Goal: Communication & Community: Answer question/provide support

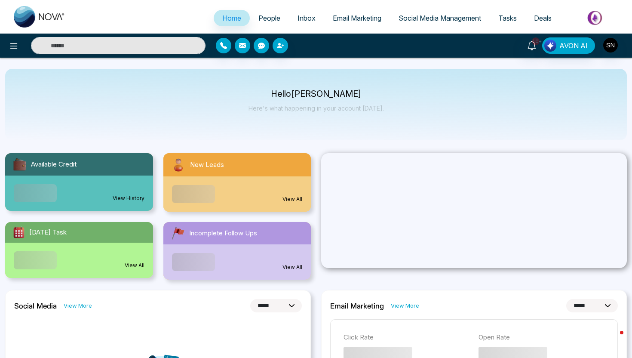
select select "*"
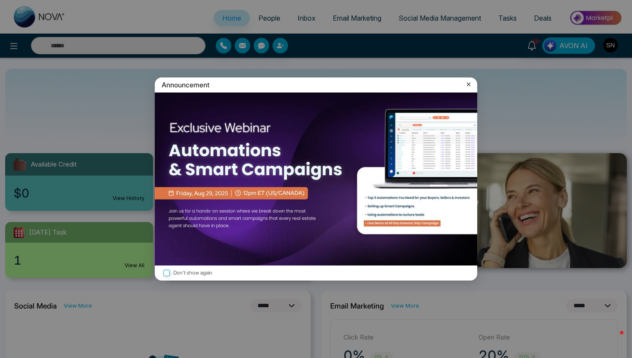
click at [465, 85] on icon at bounding box center [468, 84] width 9 height 9
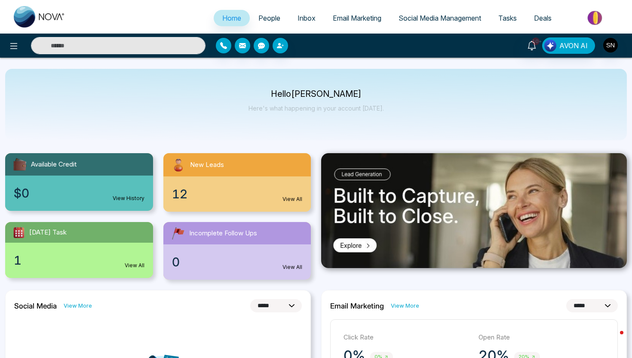
click at [263, 16] on span "People" at bounding box center [269, 18] width 22 height 9
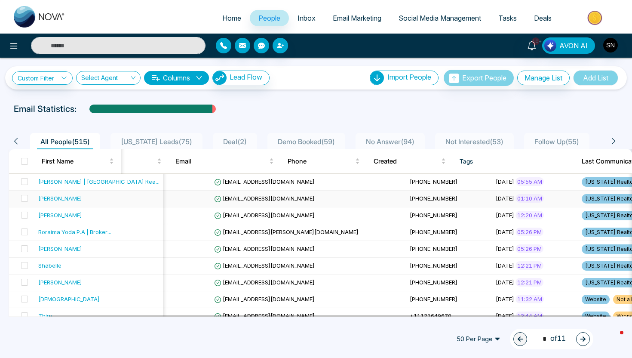
scroll to position [0, 67]
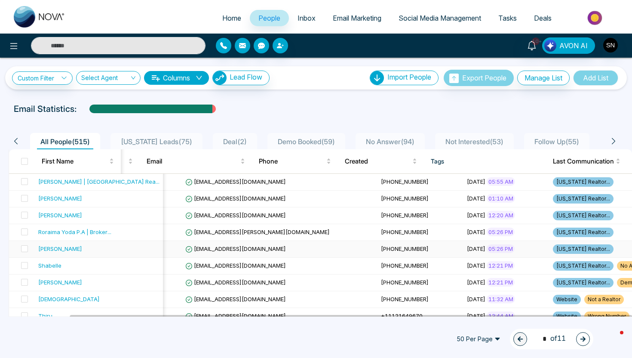
click at [196, 253] on td "[EMAIL_ADDRESS][DOMAIN_NAME]" at bounding box center [280, 249] width 196 height 17
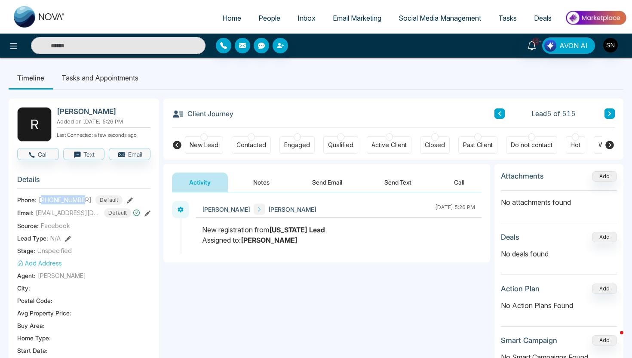
drag, startPoint x: 40, startPoint y: 199, endPoint x: 86, endPoint y: 198, distance: 46.0
click at [86, 198] on div "[PHONE_NUMBER] Default" at bounding box center [81, 199] width 84 height 9
copy span "17865567232"
click at [410, 180] on button "Send Text" at bounding box center [397, 181] width 61 height 19
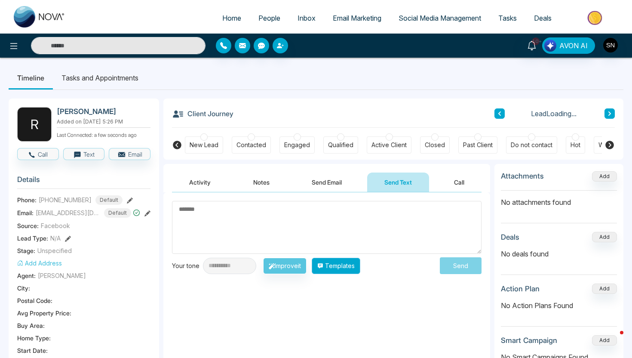
click at [350, 269] on button "Templates" at bounding box center [336, 265] width 49 height 16
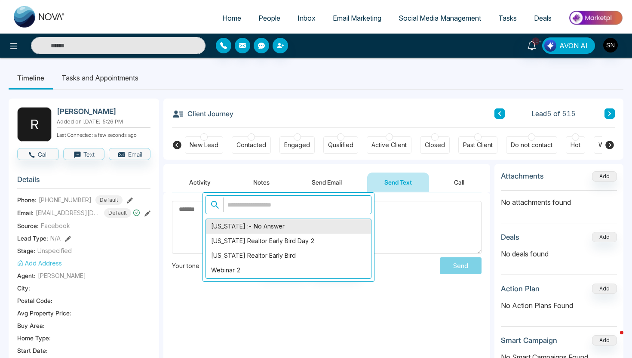
click at [284, 223] on div "[US_STATE] :- No Answer" at bounding box center [288, 226] width 165 height 15
type textarea "**********"
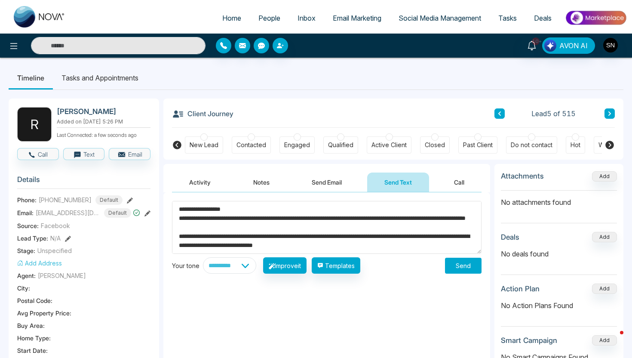
drag, startPoint x: 57, startPoint y: 109, endPoint x: 124, endPoint y: 110, distance: 66.6
click at [124, 110] on h2 "[PERSON_NAME]" at bounding box center [102, 111] width 90 height 9
copy h2 "[PERSON_NAME]"
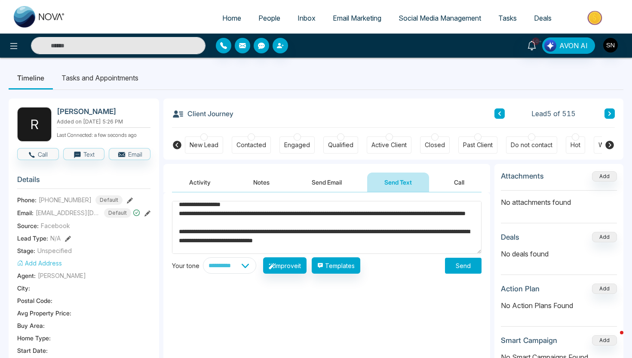
scroll to position [3, 0]
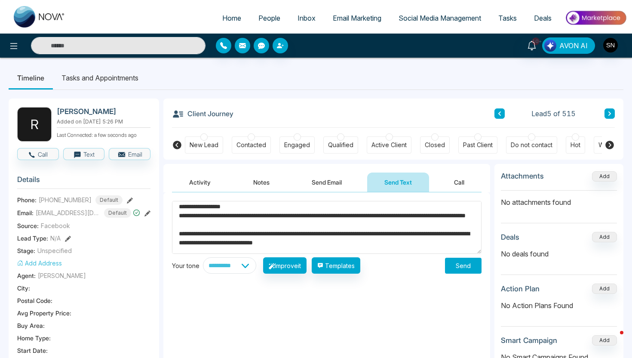
drag, startPoint x: 211, startPoint y: 215, endPoint x: 199, endPoint y: 214, distance: 12.5
click at [199, 214] on textarea "**********" at bounding box center [326, 227] width 309 height 53
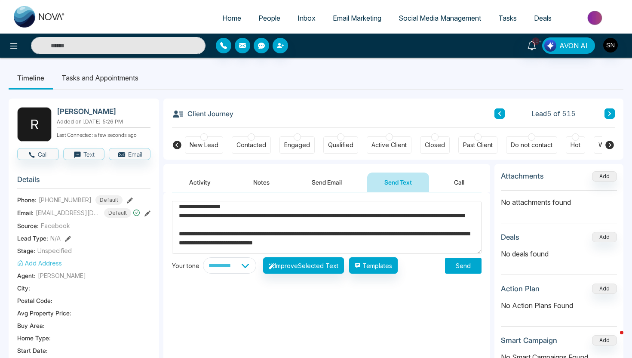
click at [259, 213] on textarea "**********" at bounding box center [326, 227] width 309 height 53
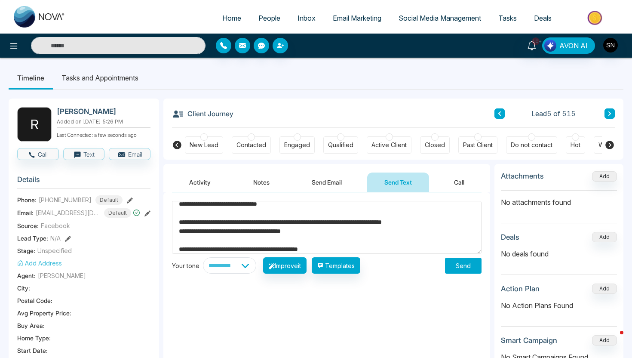
scroll to position [99, 0]
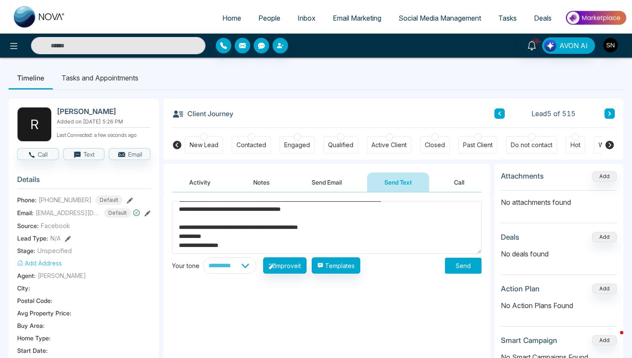
click at [468, 268] on button "Send" at bounding box center [463, 265] width 37 height 16
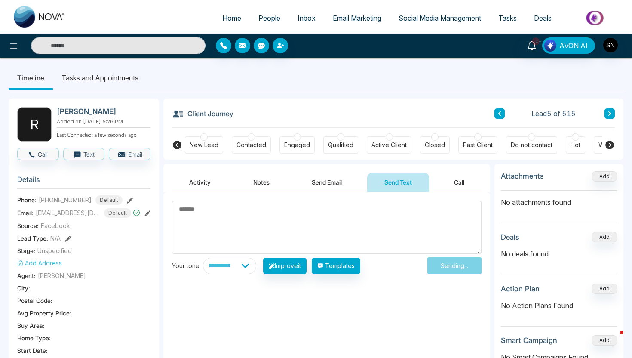
scroll to position [0, 0]
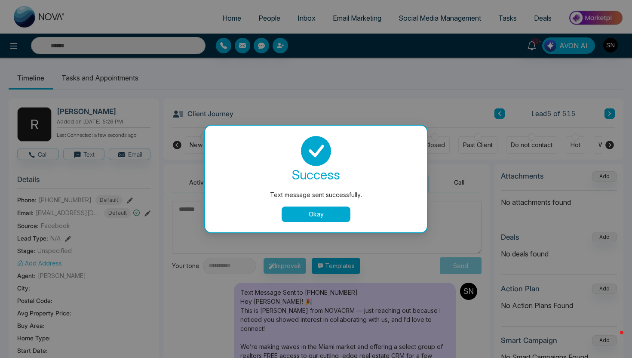
click at [308, 214] on button "Okay" at bounding box center [315, 213] width 69 height 15
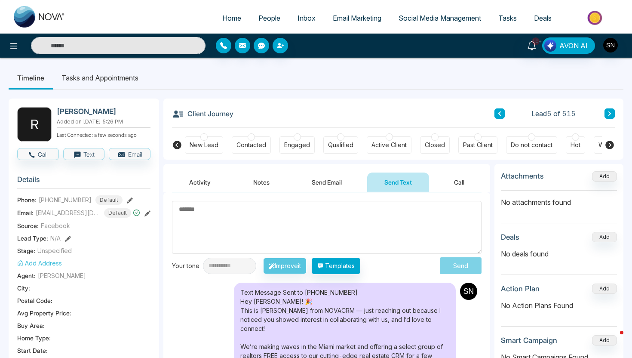
click at [265, 16] on span "People" at bounding box center [269, 18] width 22 height 9
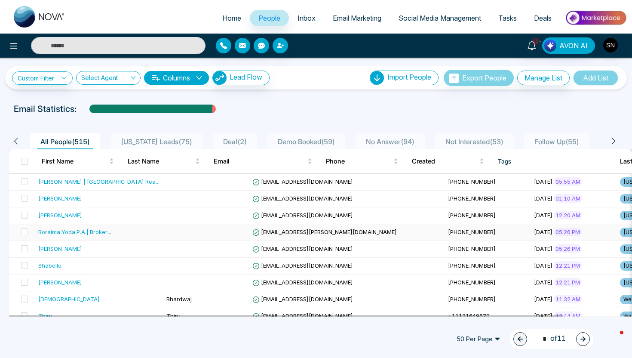
click at [163, 234] on td at bounding box center [206, 232] width 86 height 17
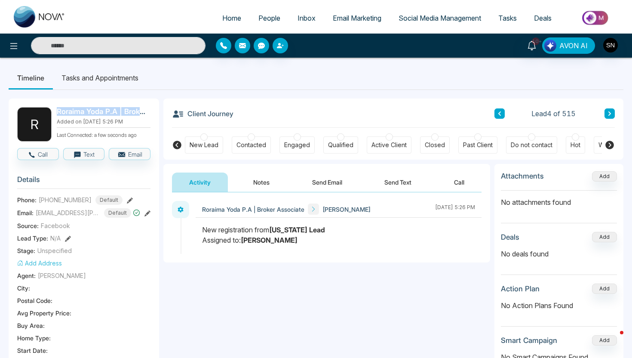
drag, startPoint x: 56, startPoint y: 110, endPoint x: 147, endPoint y: 110, distance: 90.7
click at [147, 110] on div "R Roraima Yoda P.A | Broker Associate Added on [DATE] 5:26 PM Last Connected: a…" at bounding box center [83, 124] width 133 height 34
copy h2 "Roraima Yoda P.A | Broker"
click at [144, 108] on h2 "Roraima Yoda P.A | Broker Associate" at bounding box center [102, 111] width 90 height 9
drag, startPoint x: 56, startPoint y: 112, endPoint x: 120, endPoint y: 113, distance: 64.1
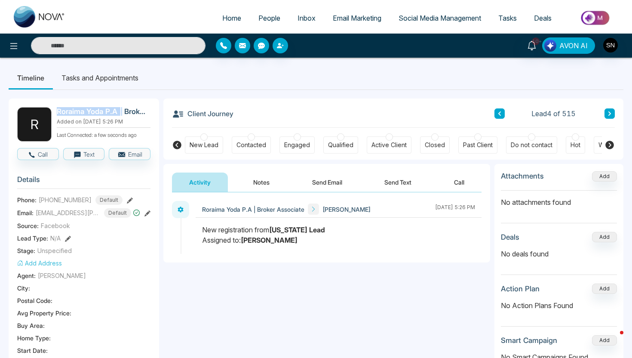
click at [120, 114] on div "R Roraima Yoda P.A | Broker Associate Added on [DATE] 5:26 PM Last Connected: a…" at bounding box center [83, 124] width 133 height 34
copy h2 "Roraima Yoda P.A |"
click at [217, 23] on link "Home" at bounding box center [232, 18] width 36 height 16
select select "*"
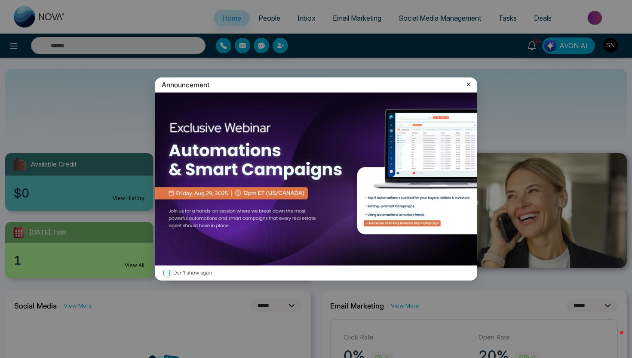
click at [468, 85] on icon at bounding box center [468, 84] width 9 height 9
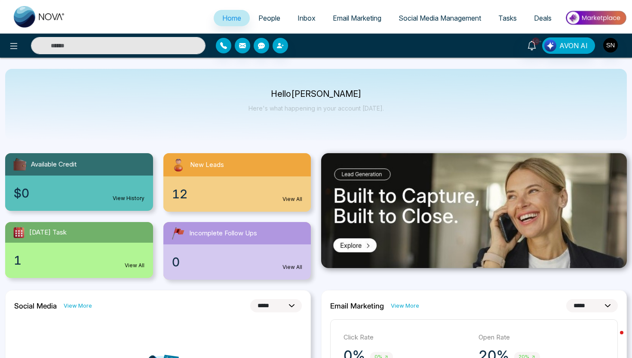
click at [411, 19] on span "Social Media Management" at bounding box center [439, 18] width 83 height 9
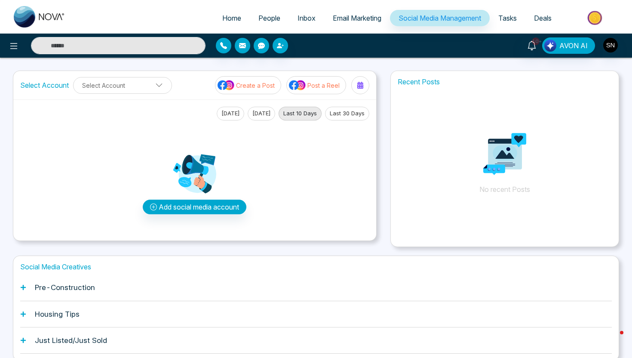
click at [250, 12] on link "People" at bounding box center [269, 18] width 39 height 16
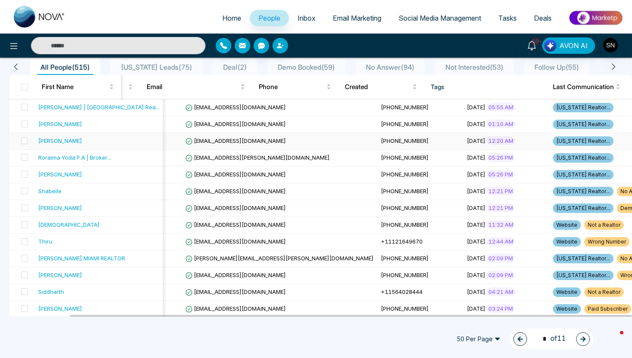
scroll to position [79, 0]
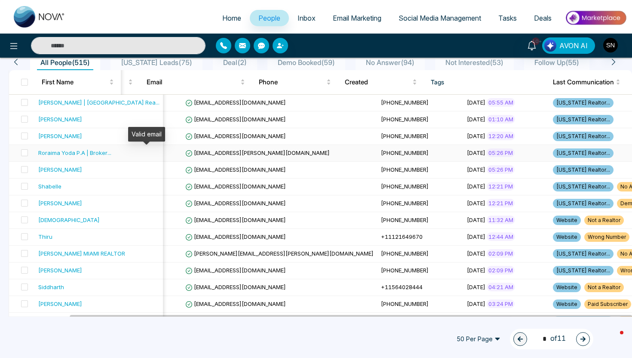
click at [186, 153] on icon at bounding box center [189, 153] width 6 height 6
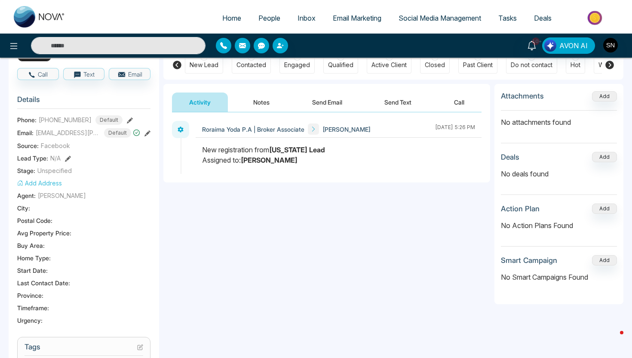
scroll to position [104, 0]
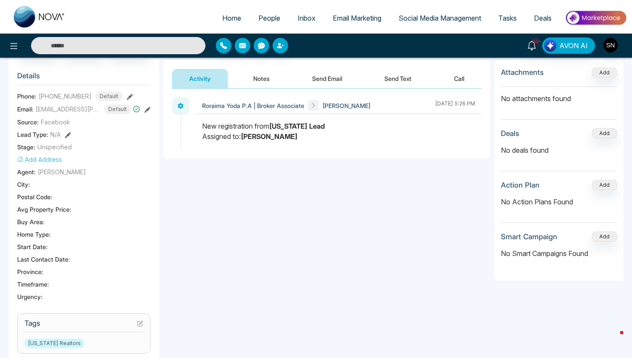
click at [412, 82] on button "Send Text" at bounding box center [397, 78] width 61 height 19
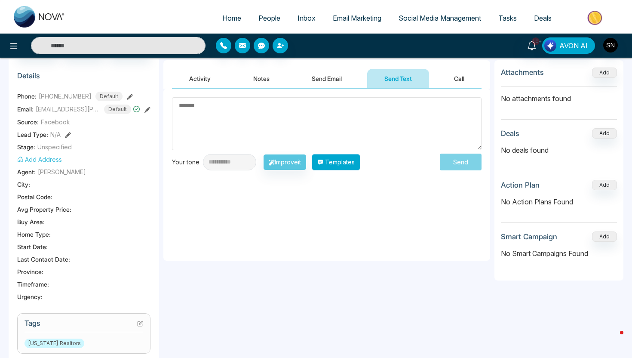
click at [351, 162] on button "Templates" at bounding box center [336, 162] width 49 height 16
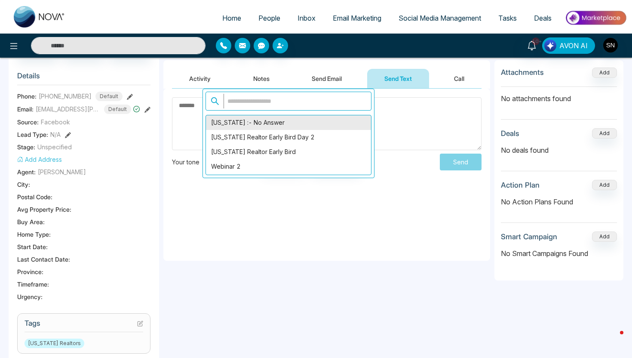
click at [272, 124] on div "[US_STATE] :- No Answer" at bounding box center [288, 122] width 165 height 15
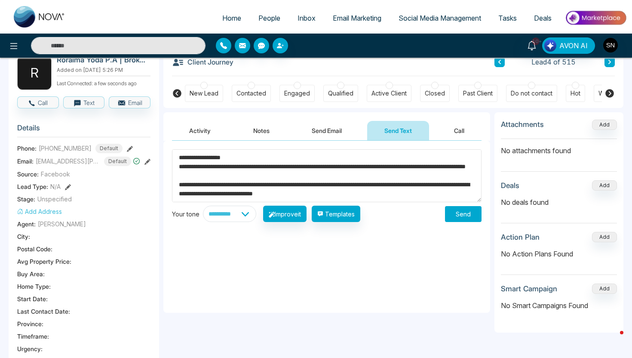
scroll to position [42, 0]
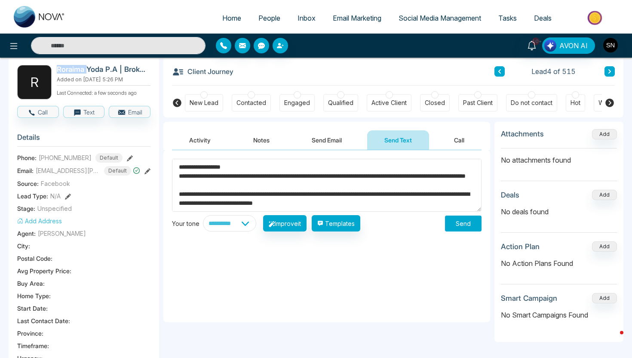
drag, startPoint x: 57, startPoint y: 69, endPoint x: 85, endPoint y: 70, distance: 28.0
click at [85, 70] on h2 "Roraima Yoda P.A | Broker Associate" at bounding box center [102, 69] width 90 height 9
copy h2 "Roraima"
drag, startPoint x: 192, startPoint y: 167, endPoint x: 225, endPoint y: 167, distance: 33.1
click at [225, 167] on textarea "**********" at bounding box center [326, 185] width 309 height 53
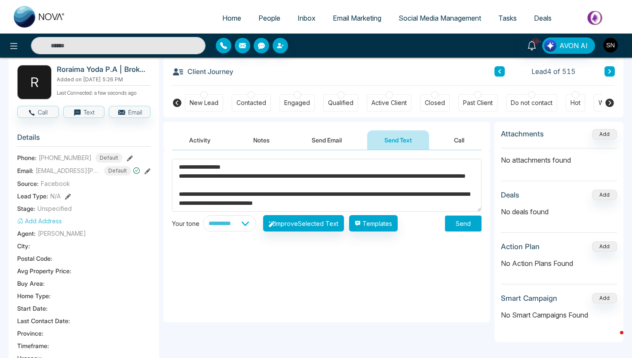
paste textarea
type textarea "**********"
click at [464, 228] on button "Send" at bounding box center [463, 223] width 37 height 16
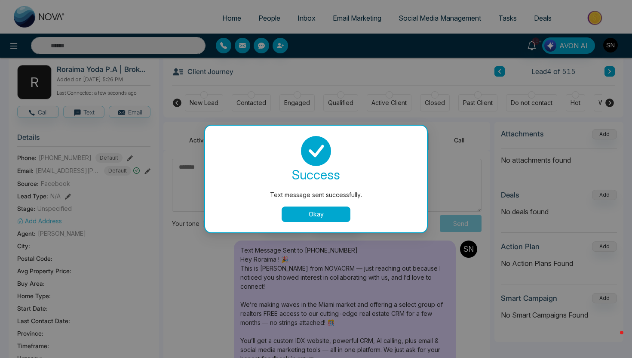
click at [338, 210] on button "Okay" at bounding box center [315, 213] width 69 height 15
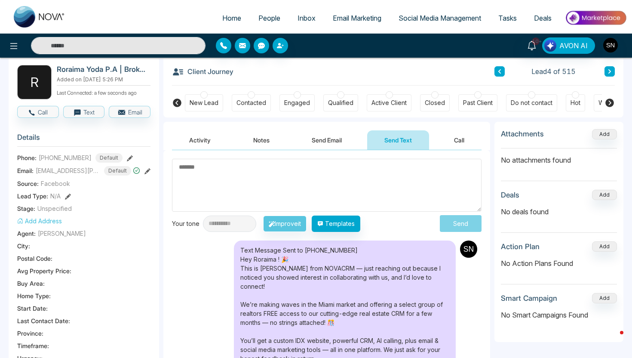
click at [258, 17] on span "People" at bounding box center [269, 18] width 22 height 9
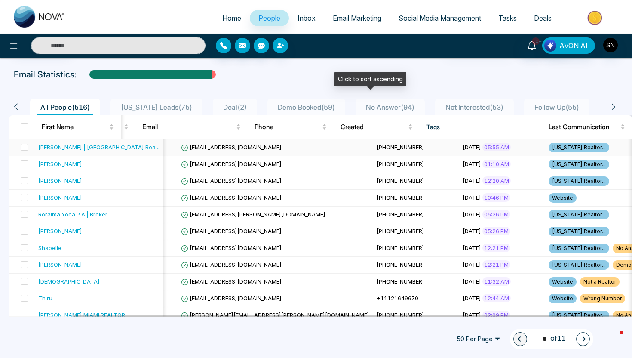
scroll to position [0, 71]
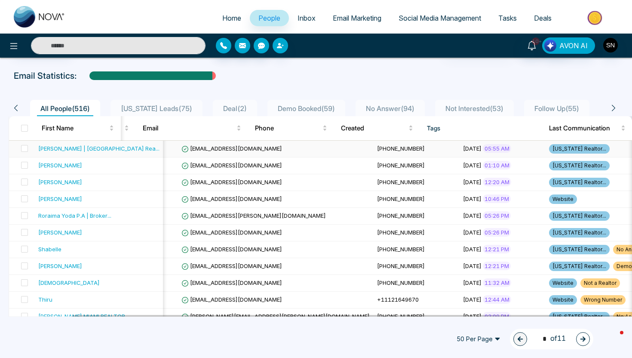
click at [373, 148] on td "[PHONE_NUMBER]" at bounding box center [416, 149] width 86 height 17
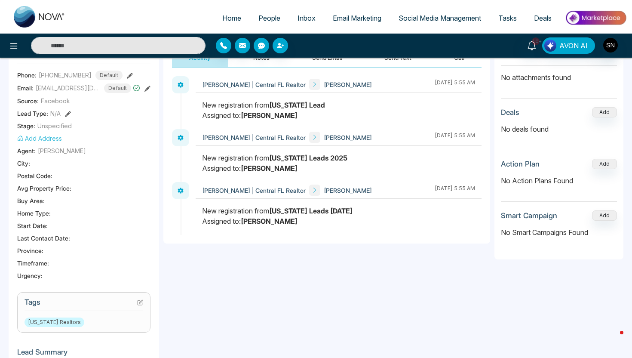
scroll to position [14, 0]
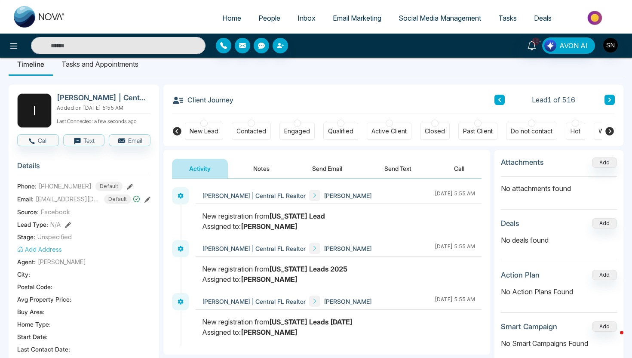
click at [329, 165] on button "Send Email" at bounding box center [327, 168] width 64 height 19
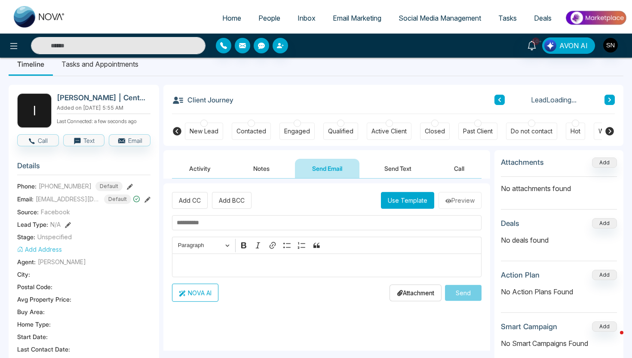
click at [397, 167] on button "Send Text" at bounding box center [397, 168] width 61 height 19
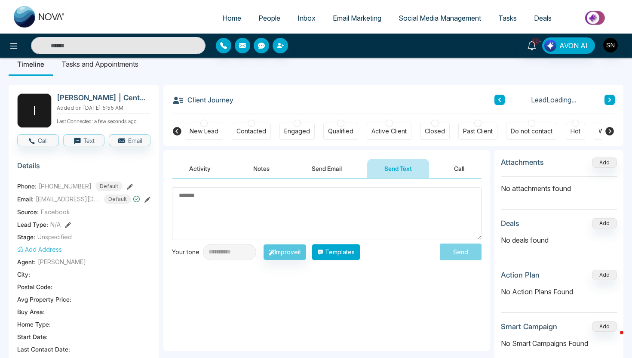
click at [342, 257] on button "Templates" at bounding box center [336, 252] width 49 height 16
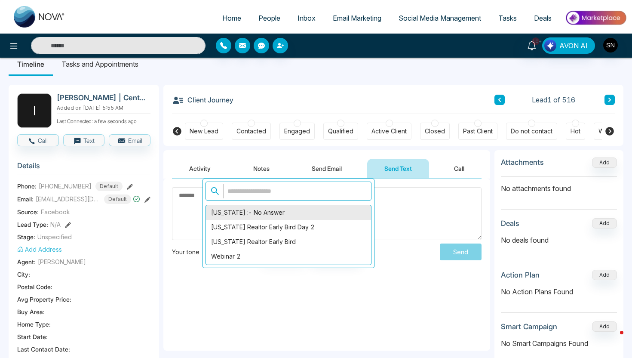
click at [227, 215] on div "[US_STATE] :- No Answer" at bounding box center [288, 212] width 165 height 15
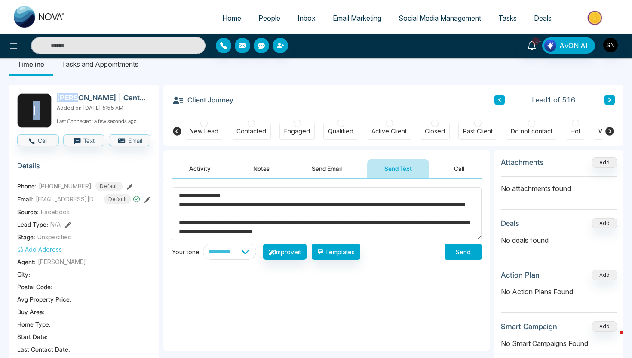
drag, startPoint x: 53, startPoint y: 96, endPoint x: 73, endPoint y: 97, distance: 20.2
click at [73, 97] on div "I [PERSON_NAME] | Central FL Realtor Added on [DATE] 5:55 AM Last Connected: a …" at bounding box center [83, 110] width 133 height 34
click at [0, 119] on div "**********" at bounding box center [316, 350] width 632 height 612
drag, startPoint x: 57, startPoint y: 95, endPoint x: 71, endPoint y: 95, distance: 14.2
click at [71, 95] on h2 "[PERSON_NAME] | Central FL Realtor" at bounding box center [102, 97] width 90 height 9
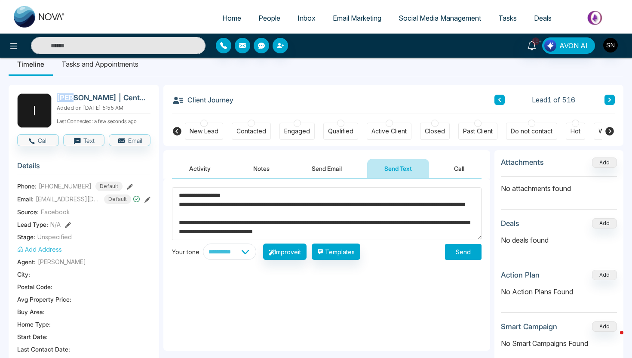
copy h2 "[PERSON_NAME]"
drag, startPoint x: 191, startPoint y: 197, endPoint x: 224, endPoint y: 197, distance: 32.7
click at [224, 197] on textarea "**********" at bounding box center [326, 213] width 309 height 53
paste textarea
type textarea "**********"
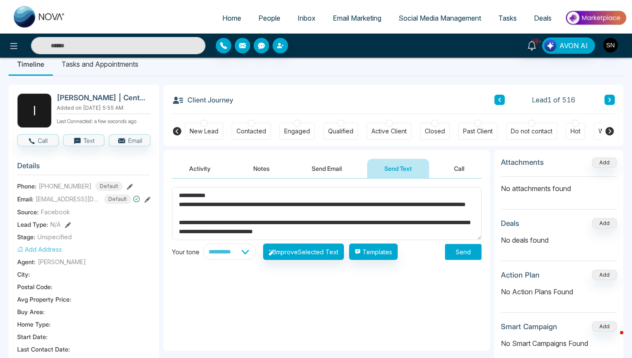
click at [456, 251] on button "Send" at bounding box center [463, 252] width 37 height 16
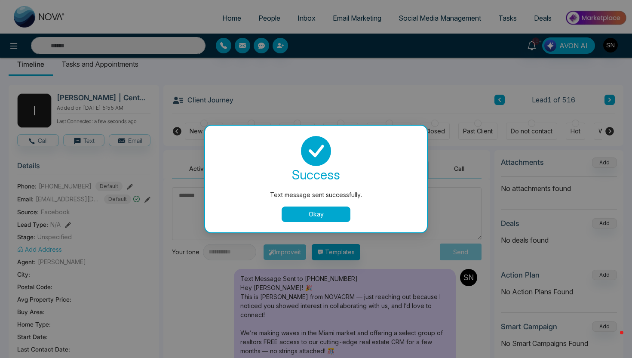
click at [332, 213] on button "Okay" at bounding box center [315, 213] width 69 height 15
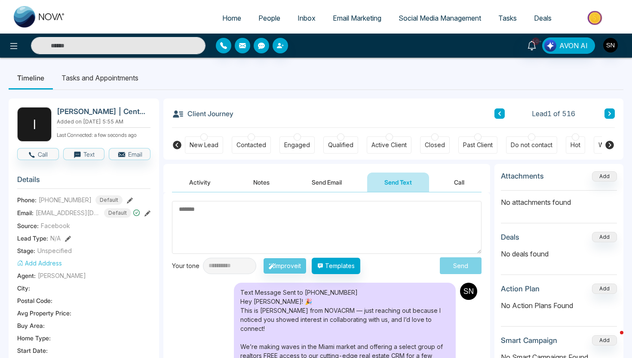
click at [351, 23] on link "Email Marketing" at bounding box center [357, 18] width 66 height 16
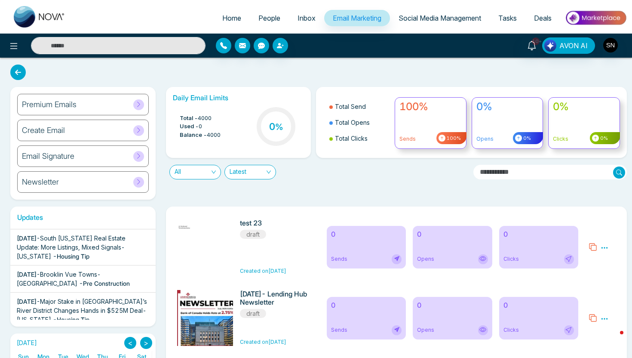
scroll to position [112, 0]
click at [236, 11] on link "Home" at bounding box center [232, 18] width 36 height 16
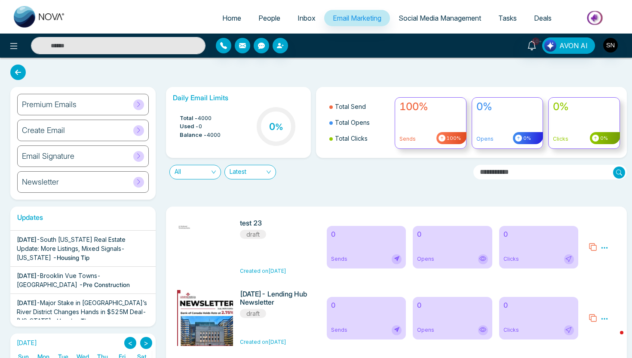
select select "*"
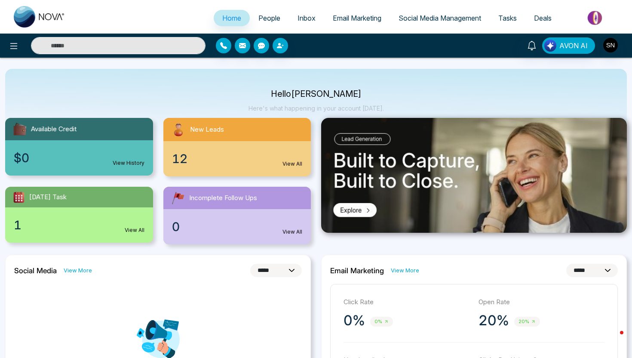
scroll to position [137, 0]
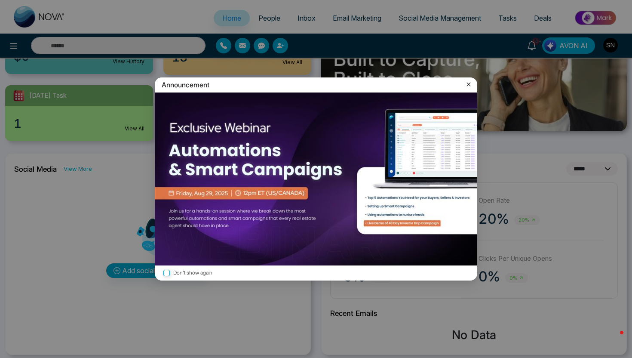
click at [467, 85] on icon at bounding box center [469, 85] width 4 height 4
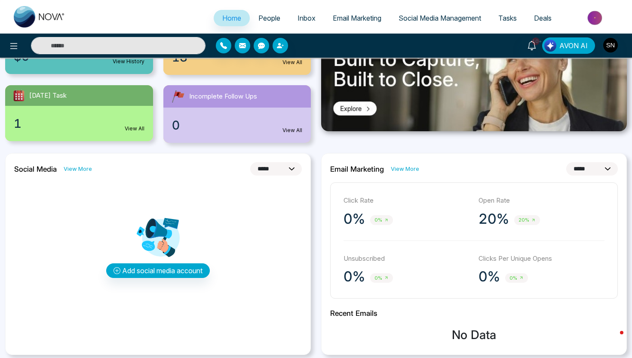
scroll to position [0, 0]
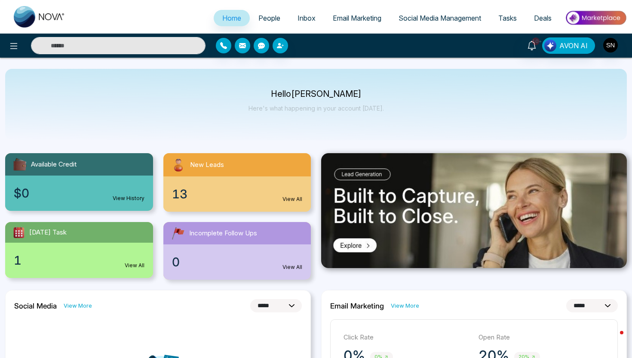
click at [250, 16] on link "People" at bounding box center [269, 18] width 39 height 16
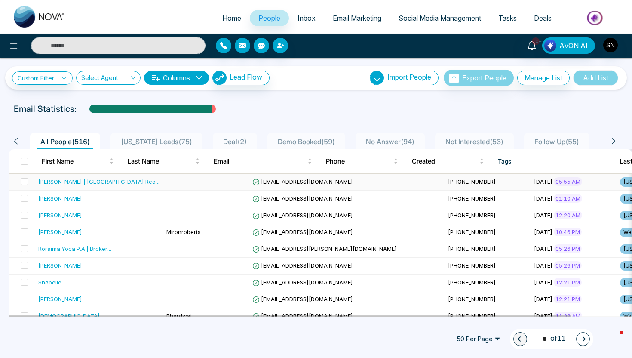
click at [283, 182] on span "[EMAIL_ADDRESS][DOMAIN_NAME]" at bounding box center [302, 181] width 101 height 7
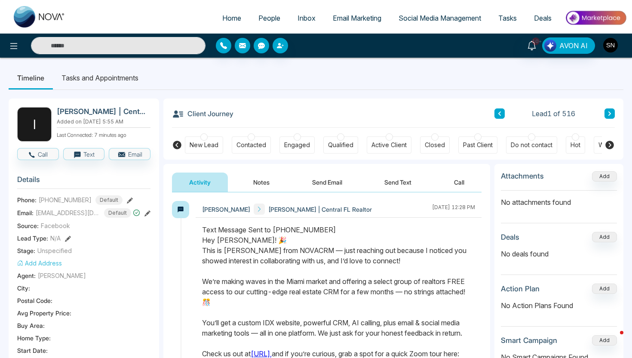
click at [611, 46] on img "button" at bounding box center [610, 45] width 15 height 15
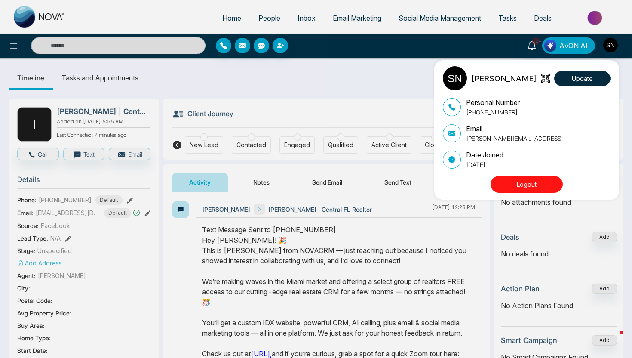
click at [544, 185] on button "Logout" at bounding box center [526, 184] width 72 height 17
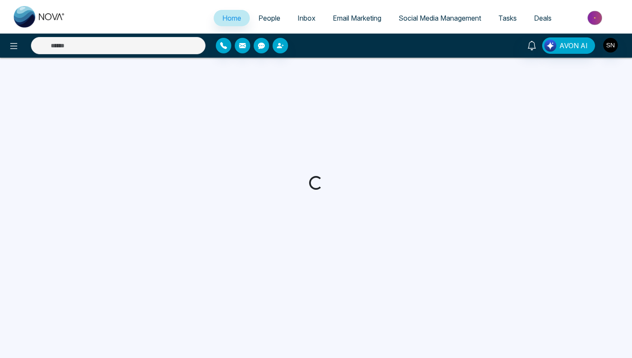
select select "*"
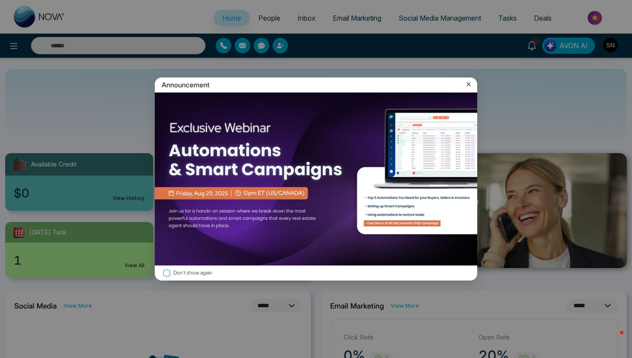
click at [466, 85] on icon at bounding box center [468, 84] width 9 height 9
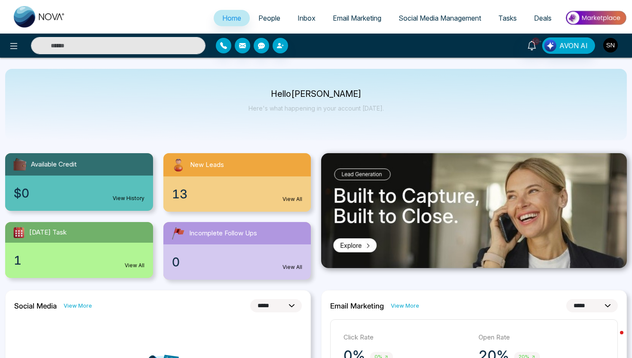
click at [607, 40] on img "button" at bounding box center [610, 45] width 15 height 15
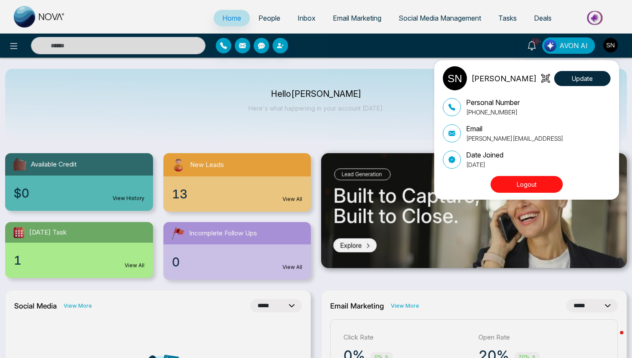
click at [547, 179] on button "Logout" at bounding box center [526, 184] width 72 height 17
